Goal: Find specific page/section: Find specific page/section

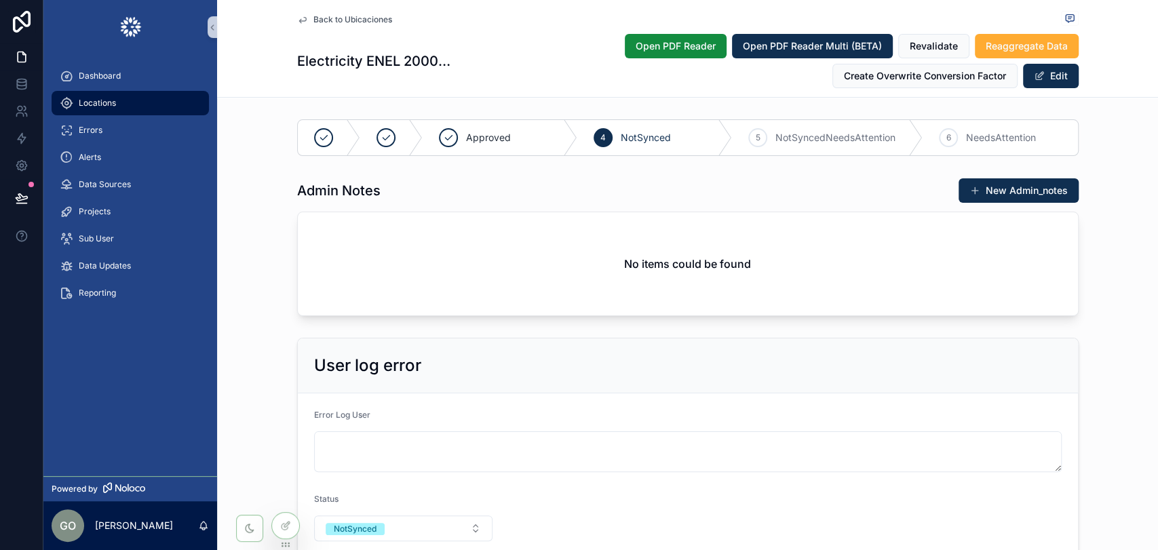
click at [141, 111] on div "Locations" at bounding box center [130, 103] width 141 height 22
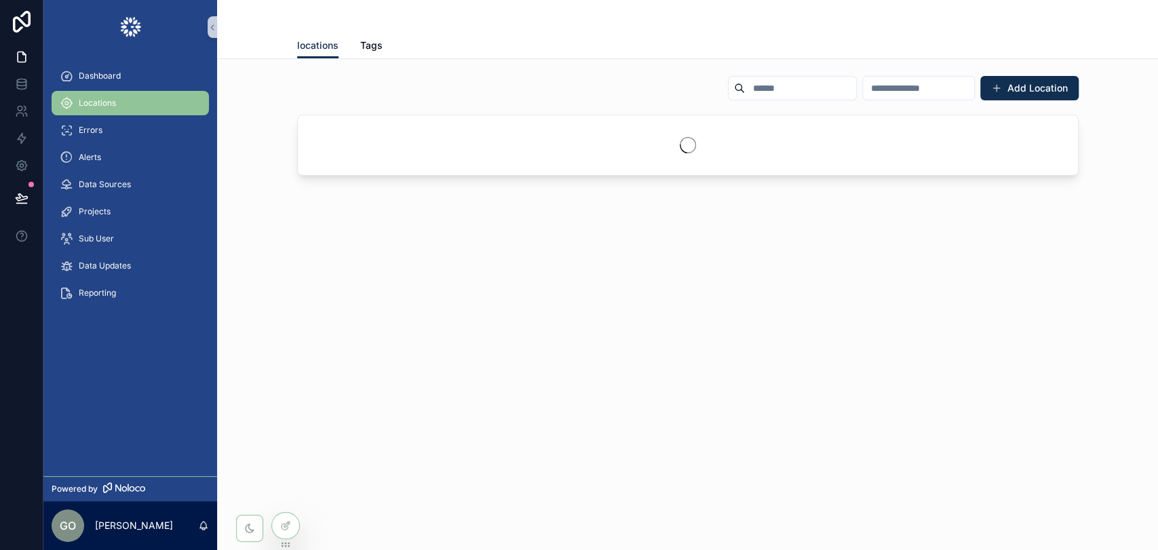
click at [745, 92] on input "scrollable content" at bounding box center [800, 88] width 111 height 19
paste input "**********"
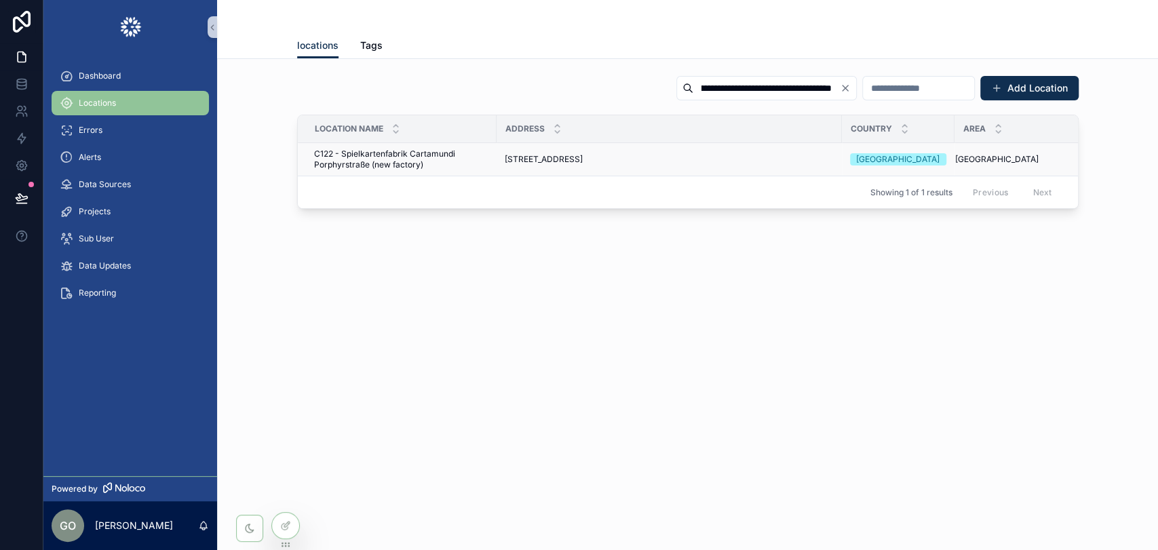
type input "**********"
click at [583, 159] on span "[STREET_ADDRESS]" at bounding box center [544, 159] width 78 height 11
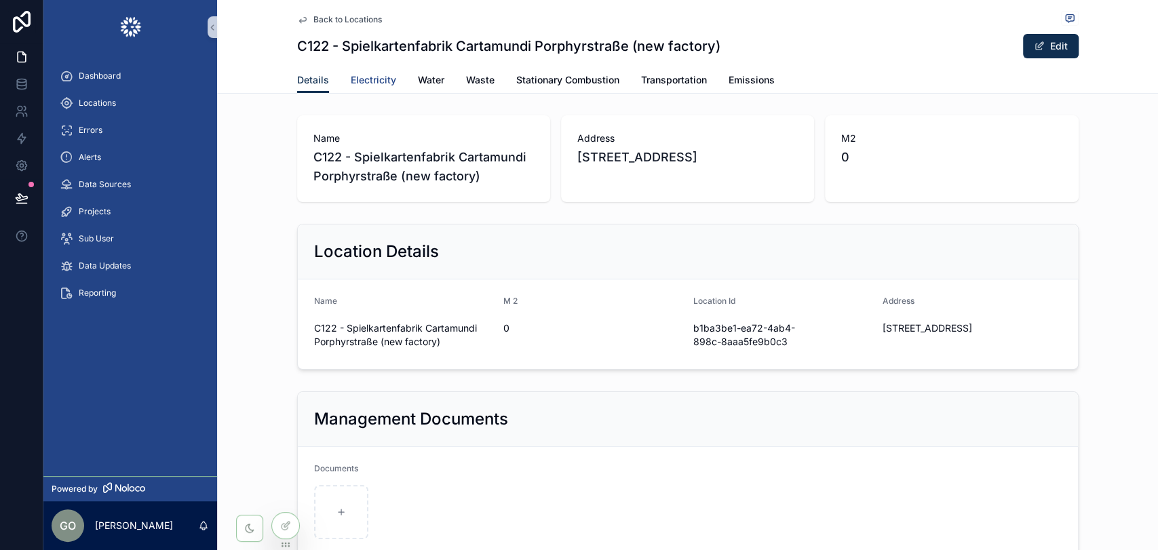
click at [364, 81] on span "Electricity" at bounding box center [373, 80] width 45 height 14
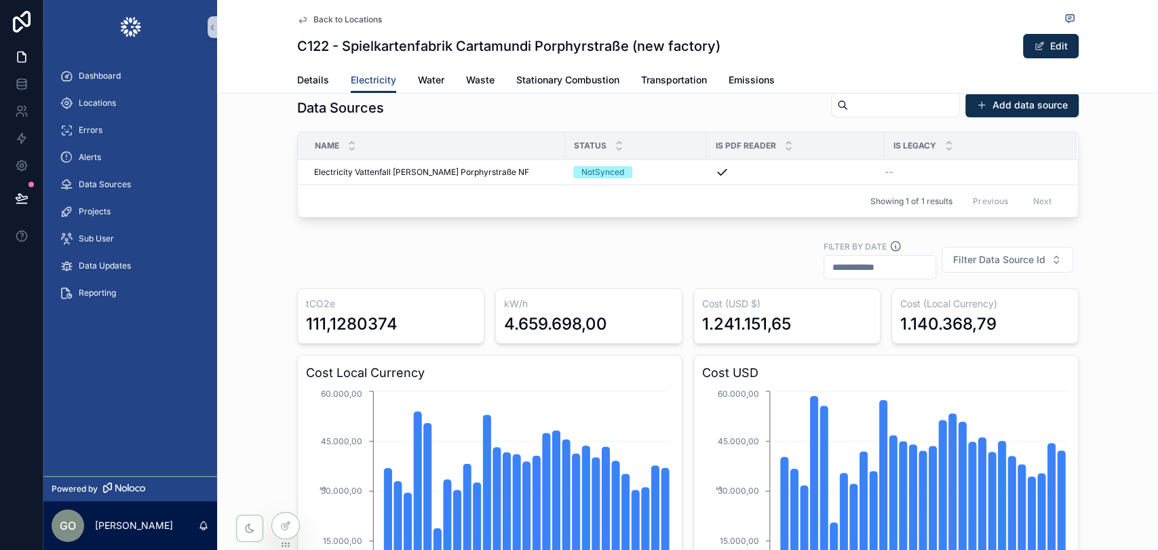
scroll to position [151, 0]
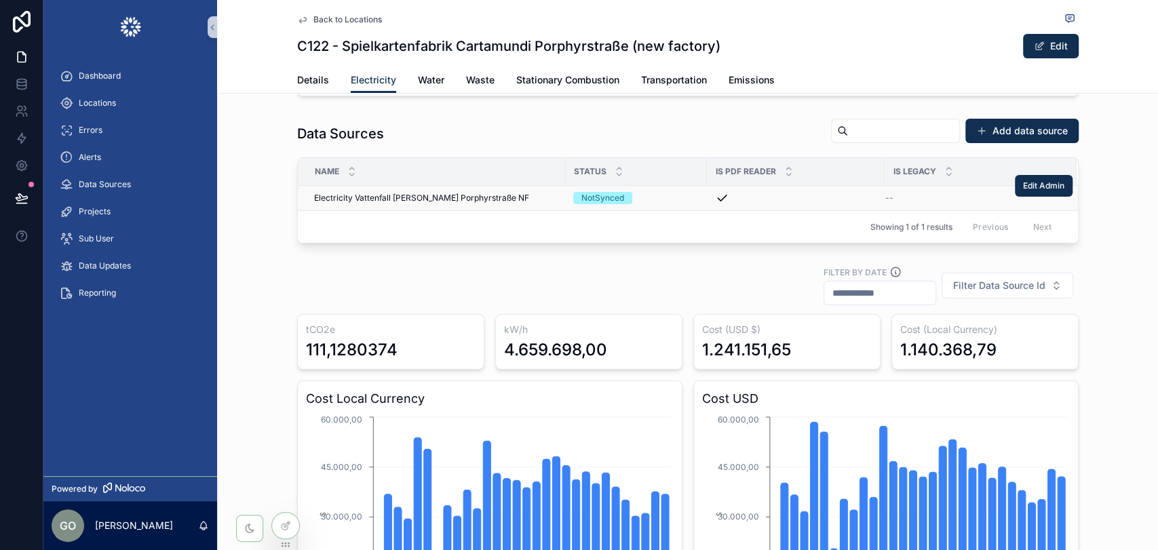
click at [418, 197] on span "Electricity Vattenfall [PERSON_NAME] Porphyrstraße NF" at bounding box center [421, 198] width 215 height 11
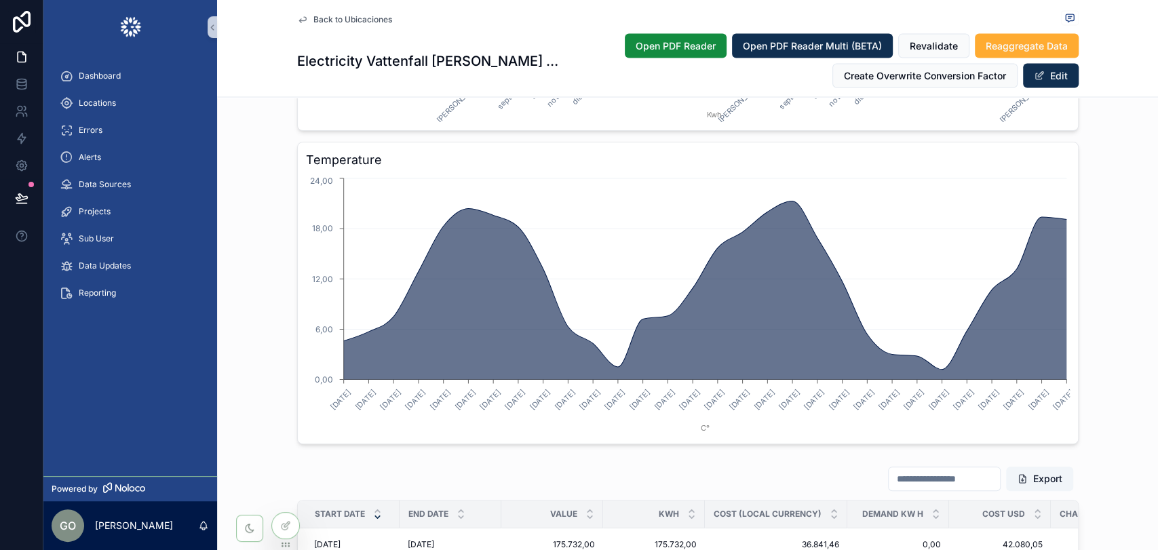
scroll to position [1583, 0]
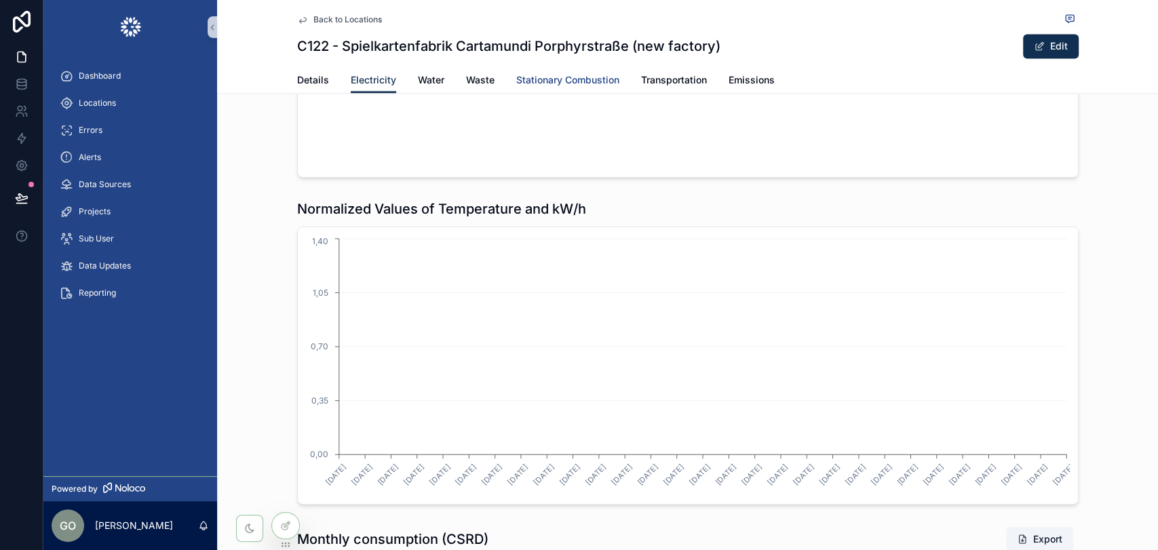
click at [533, 74] on span "Stationary Combustion" at bounding box center [567, 80] width 103 height 14
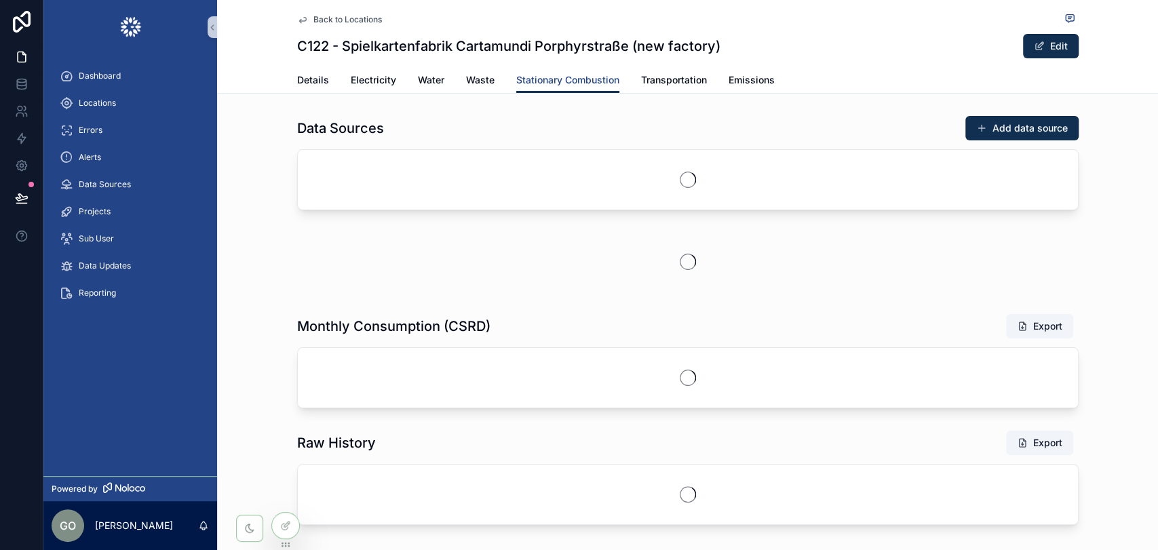
click at [537, 78] on span "Stationary Combustion" at bounding box center [567, 80] width 103 height 14
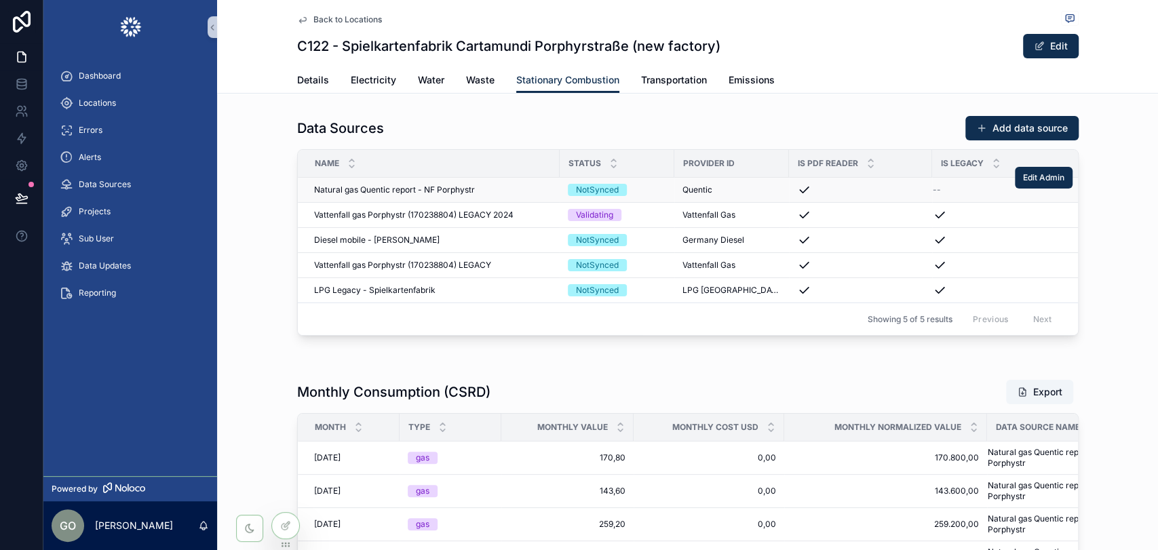
click at [423, 191] on span "Natural gas Quentic report - NF Porphystr" at bounding box center [394, 190] width 161 height 11
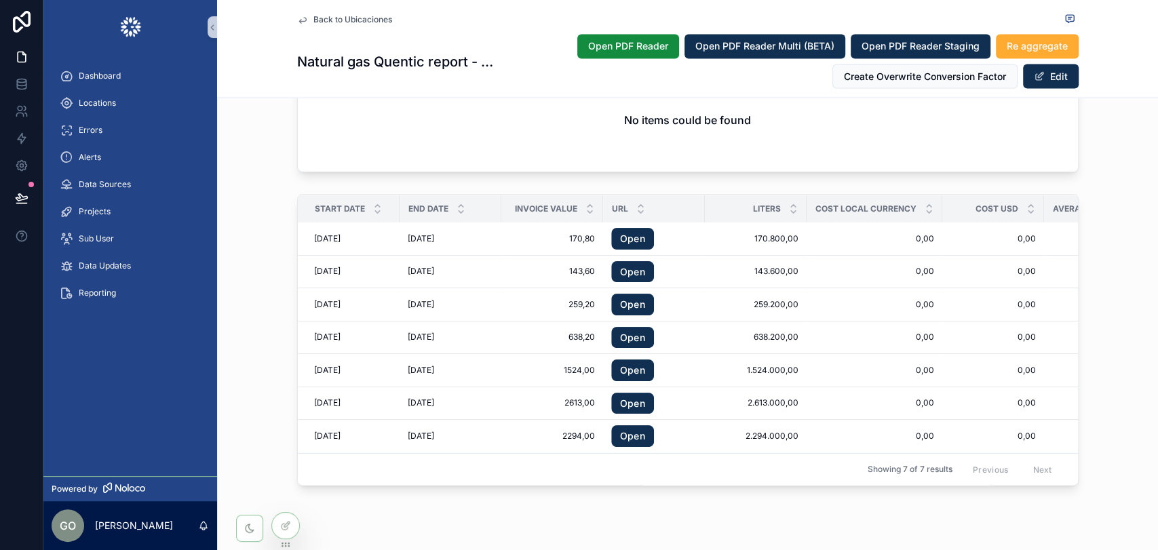
scroll to position [1650, 0]
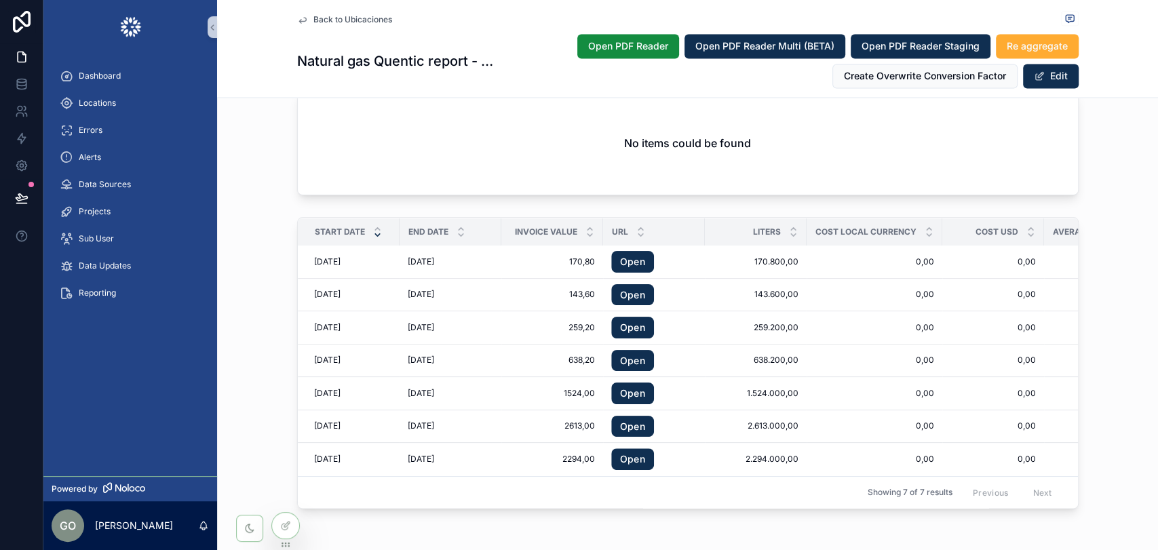
click at [375, 235] on icon "scrollable content" at bounding box center [377, 234] width 5 height 2
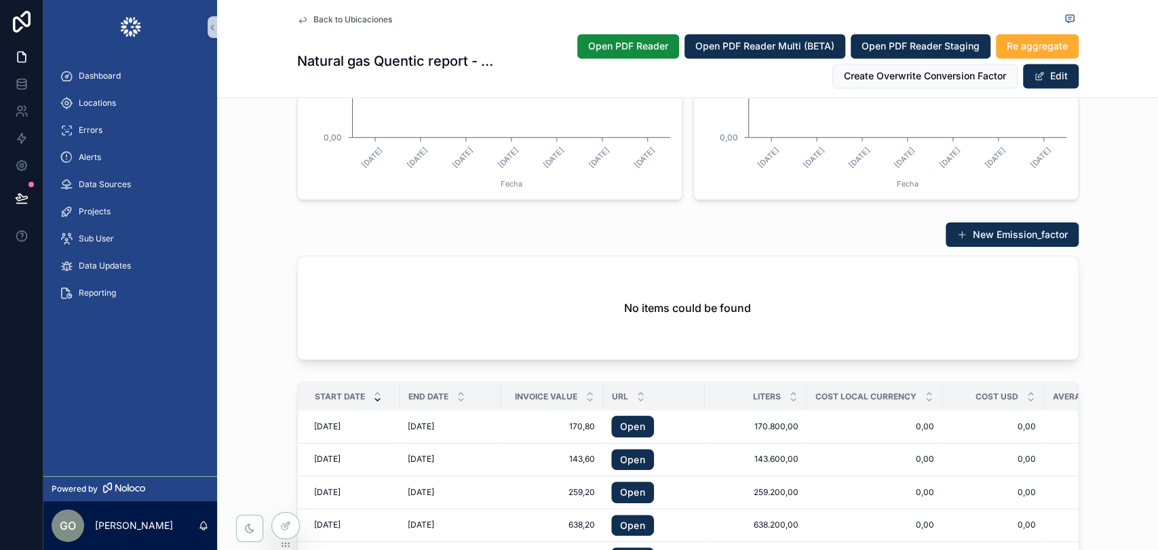
scroll to position [1650, 0]
